Goal: Task Accomplishment & Management: Complete application form

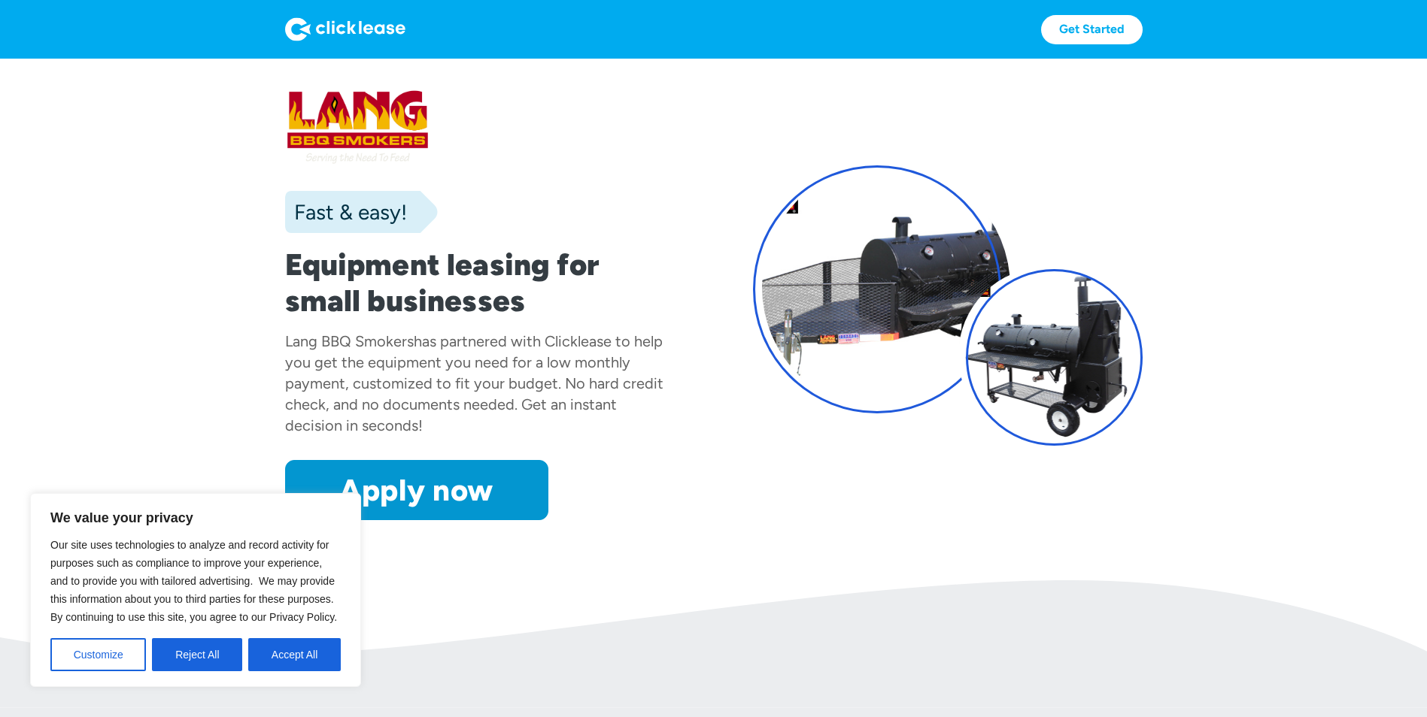
click at [297, 658] on button "Accept All" at bounding box center [294, 655] width 93 height 33
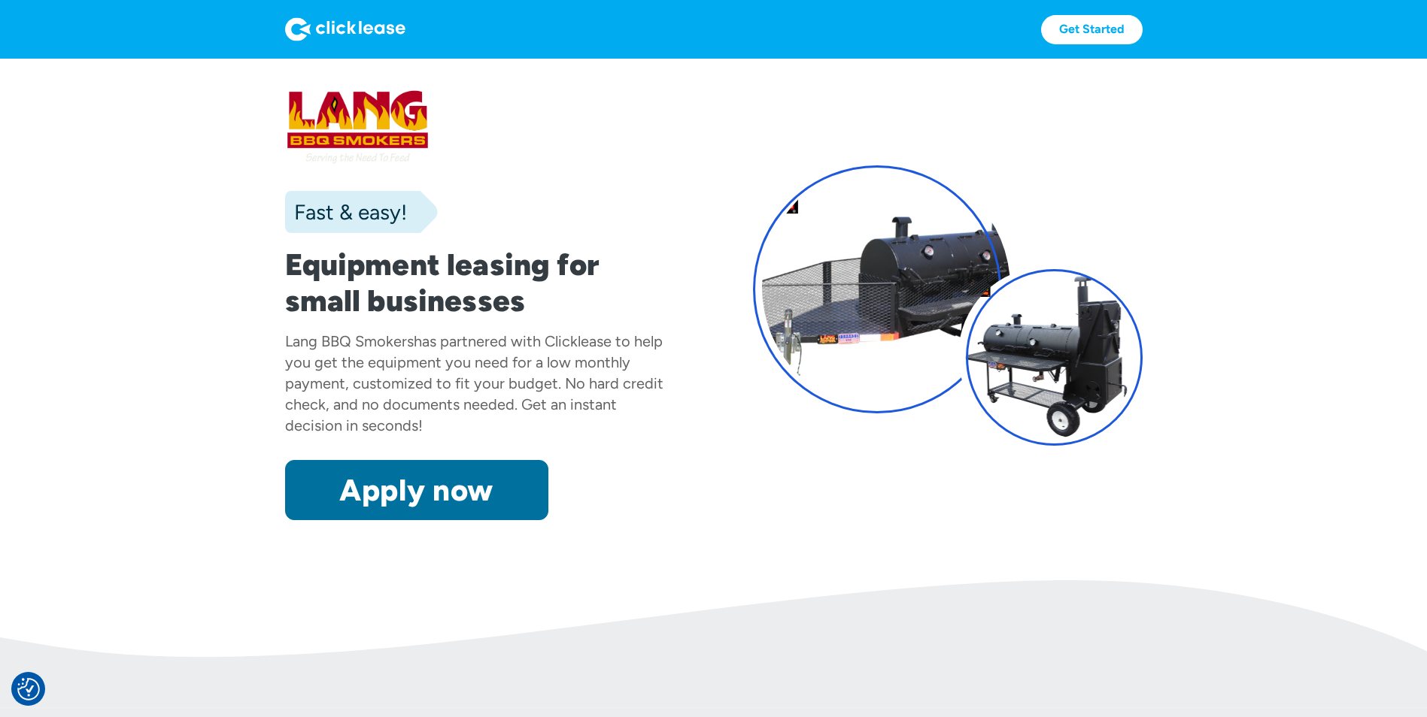
click at [445, 496] on link "Apply now" at bounding box center [416, 490] width 263 height 60
